Goal: Task Accomplishment & Management: Complete application form

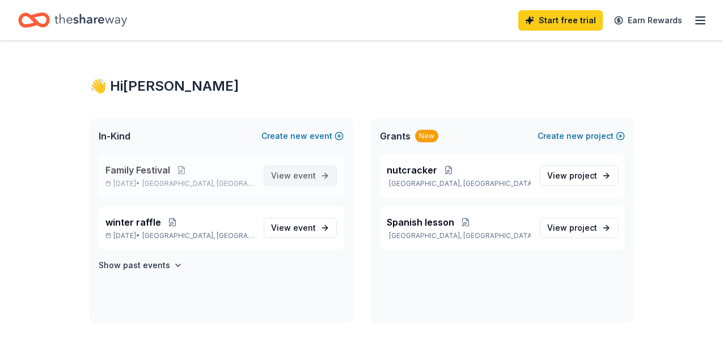
click at [297, 175] on span "event" at bounding box center [304, 176] width 23 height 10
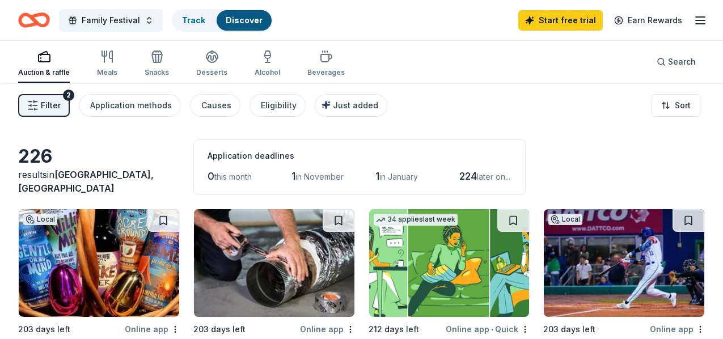
click at [54, 58] on div "button" at bounding box center [44, 57] width 52 height 14
click at [674, 64] on span "Search" at bounding box center [682, 62] width 28 height 14
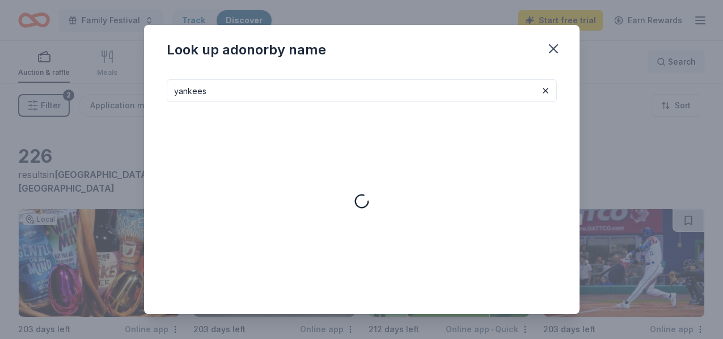
type input "yankees"
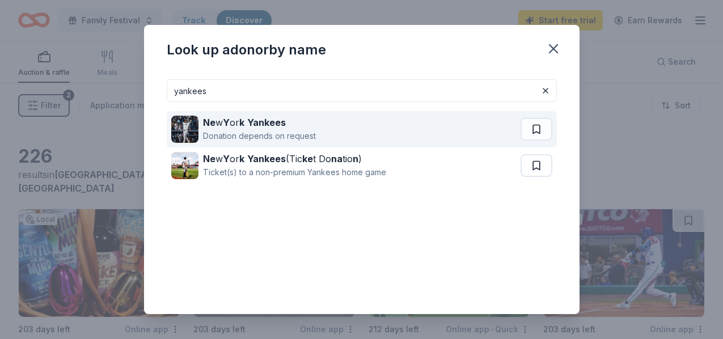
click at [279, 126] on strong "Yankees" at bounding box center [266, 122] width 39 height 11
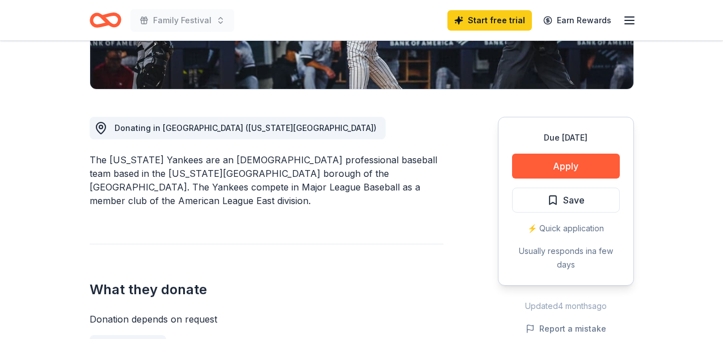
scroll to position [265, 0]
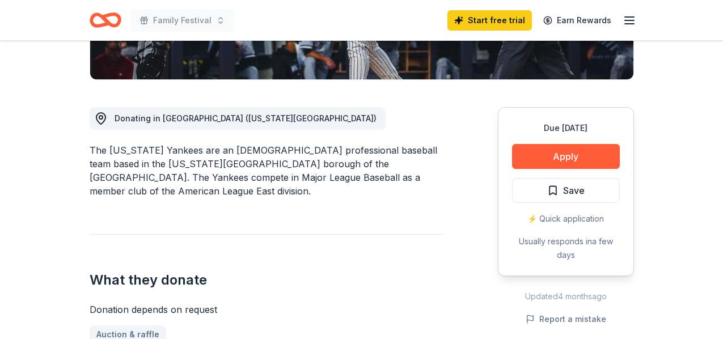
click at [551, 162] on button "Apply" at bounding box center [566, 156] width 108 height 25
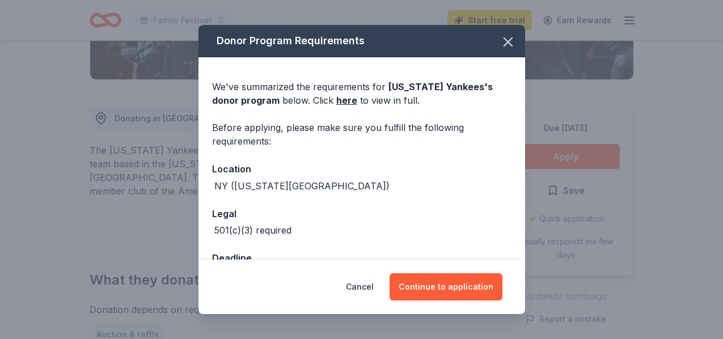
click at [336, 100] on link "here" at bounding box center [346, 101] width 21 height 14
